Goal: Find specific page/section: Find specific page/section

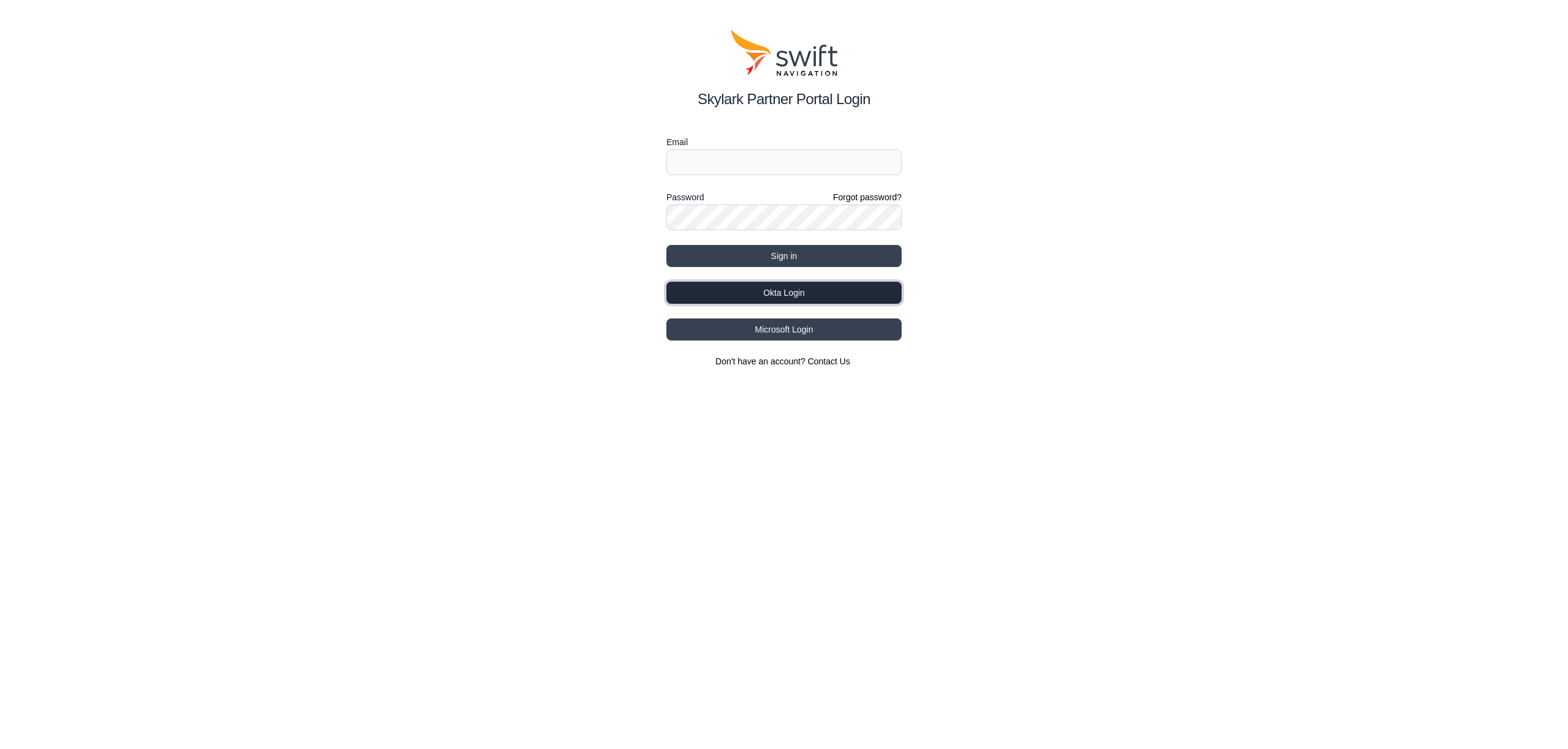
click at [751, 295] on button "Okta Login" at bounding box center [784, 292] width 235 height 22
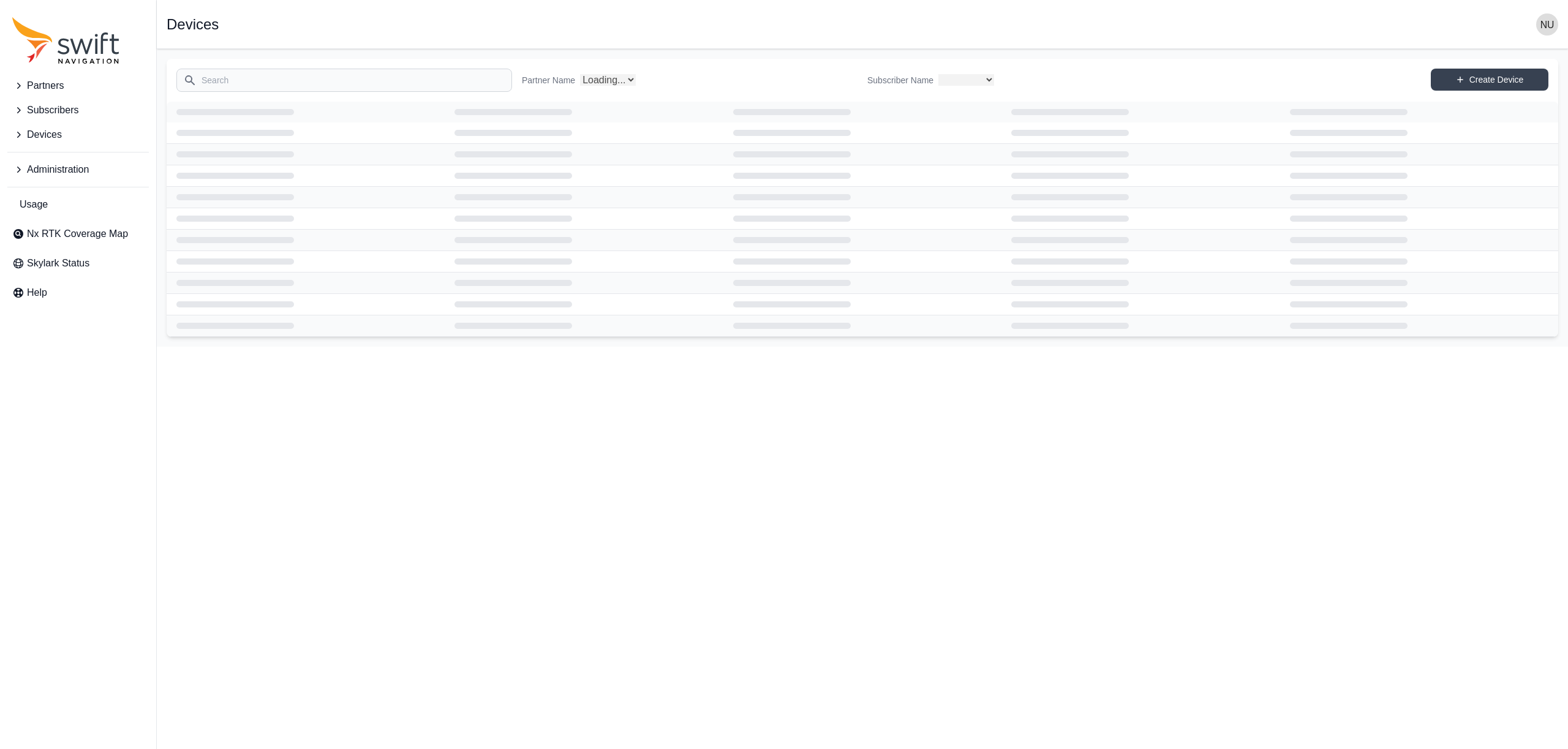
select select
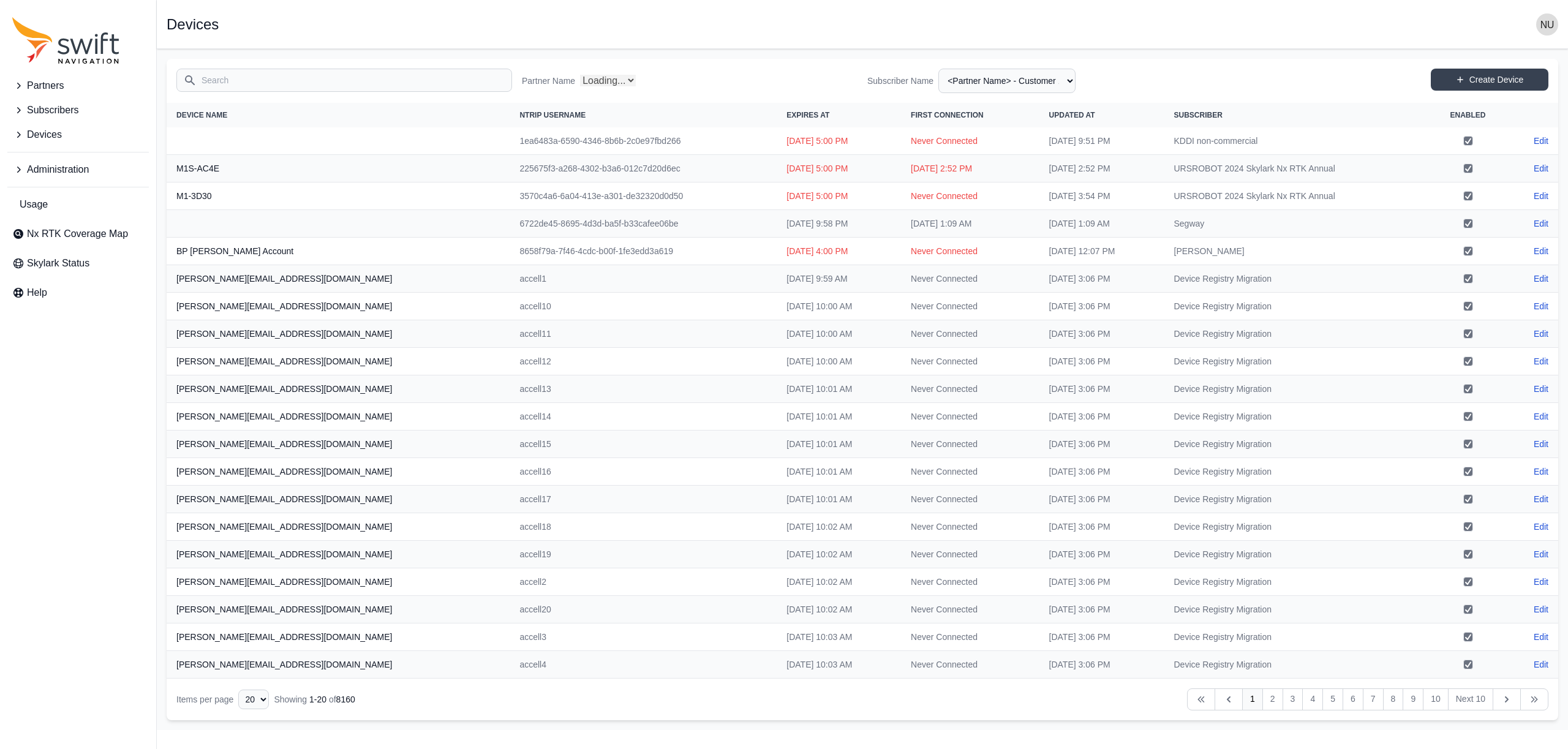
select select "Partner Name"
click at [45, 229] on span "Nx RTK Coverage Map" at bounding box center [77, 234] width 101 height 15
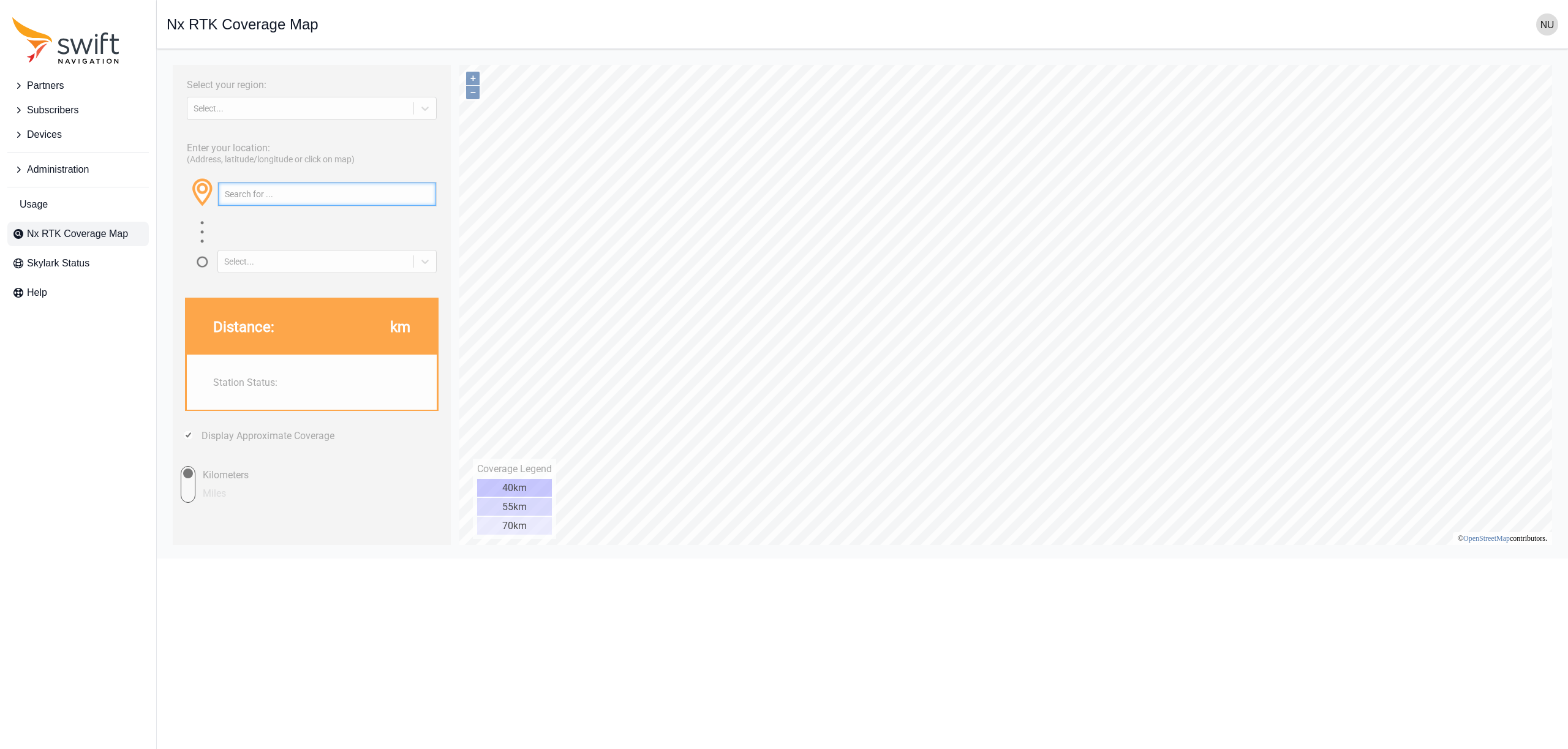
click at [286, 189] on input "text" at bounding box center [327, 193] width 218 height 23
type input "delhi"
click at [425, 193] on button "button" at bounding box center [426, 193] width 20 height 23
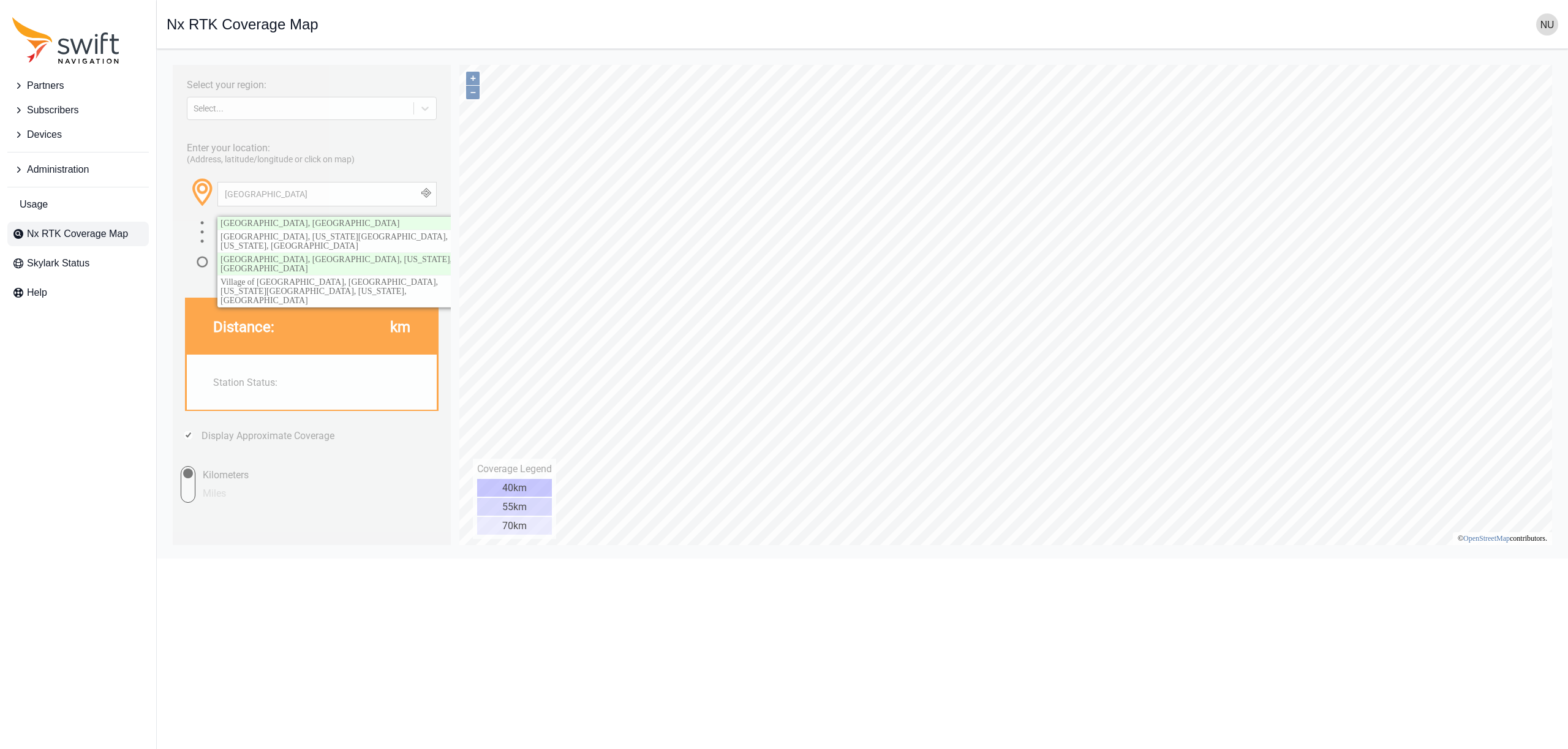
click at [425, 193] on button "button" at bounding box center [426, 193] width 20 height 23
click at [423, 213] on div "delhi Delhi, India Delhi, Delaware County, Iowa, United States Delhi, Redwood C…" at bounding box center [327, 203] width 219 height 43
click at [423, 221] on link "Delhi, India" at bounding box center [340, 223] width 245 height 13
